Goal: Transaction & Acquisition: Purchase product/service

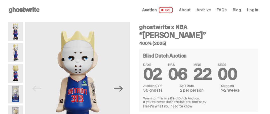
scroll to position [25, 0]
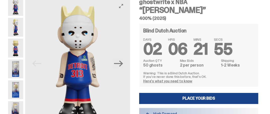
click at [124, 63] on button "Next" at bounding box center [118, 63] width 11 height 11
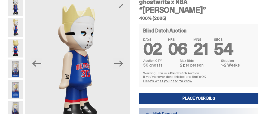
click at [124, 63] on button "Next" at bounding box center [118, 63] width 11 height 11
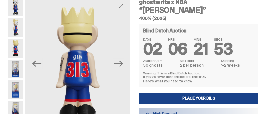
click at [124, 63] on button "Next" at bounding box center [118, 63] width 11 height 11
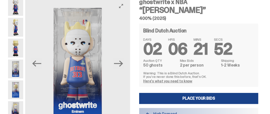
click at [124, 63] on button "Next" at bounding box center [118, 63] width 11 height 11
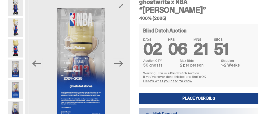
click at [124, 63] on button "Next" at bounding box center [118, 63] width 11 height 11
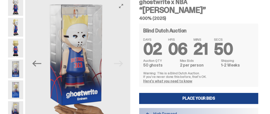
click at [125, 63] on img at bounding box center [77, 62] width 105 height 131
click at [42, 64] on button "Previous" at bounding box center [36, 63] width 11 height 11
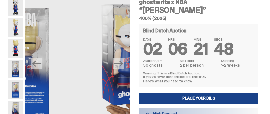
click at [42, 64] on button "Previous" at bounding box center [36, 63] width 11 height 11
